Goal: Find specific page/section: Find specific page/section

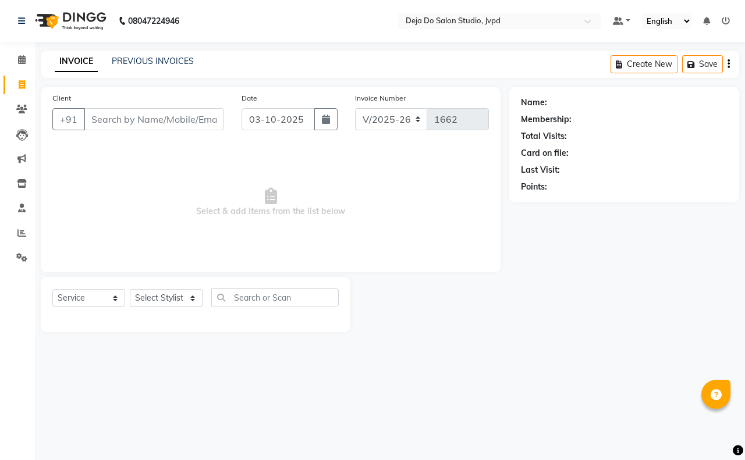
select select "7295"
select select "service"
click at [24, 230] on icon at bounding box center [21, 233] width 9 height 9
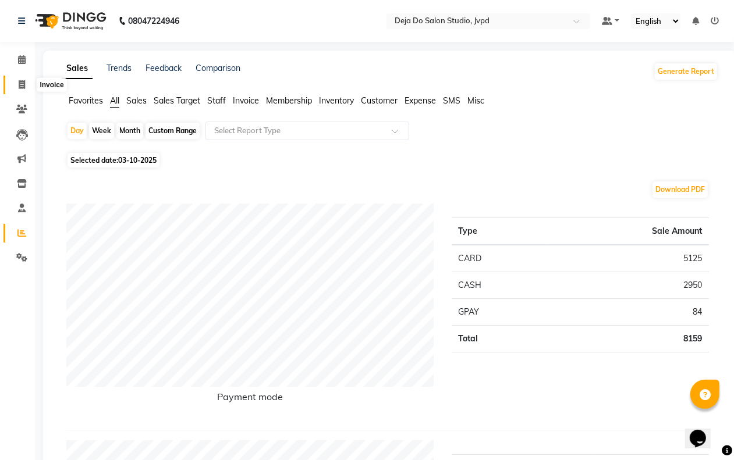
click at [22, 79] on span at bounding box center [22, 85] width 20 height 13
select select "7295"
select select "service"
